Goal: Find specific page/section: Find specific page/section

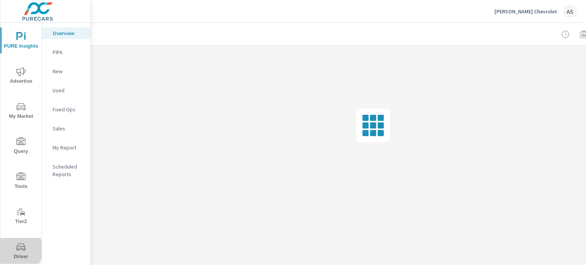
click at [16, 250] on icon "nav menu" at bounding box center [20, 246] width 9 height 7
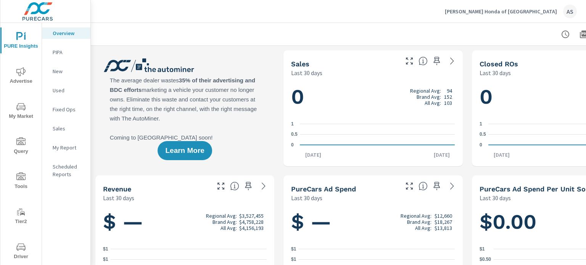
click at [13, 252] on span "Driver" at bounding box center [21, 251] width 37 height 19
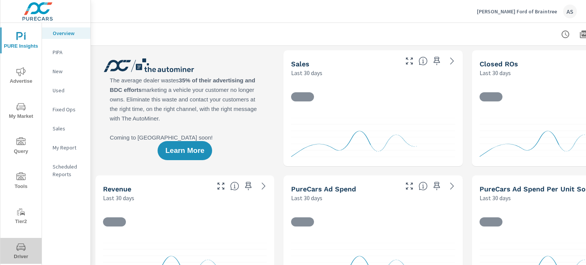
click at [29, 247] on span "Driver" at bounding box center [21, 251] width 37 height 19
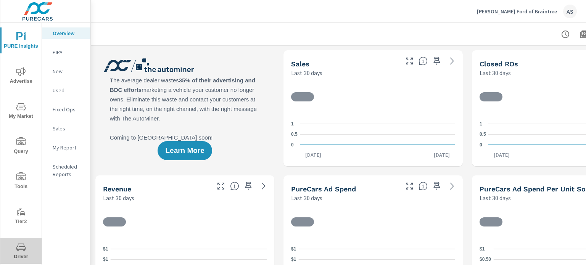
click at [24, 248] on span "Driver" at bounding box center [21, 251] width 37 height 19
